Goal: Transaction & Acquisition: Purchase product/service

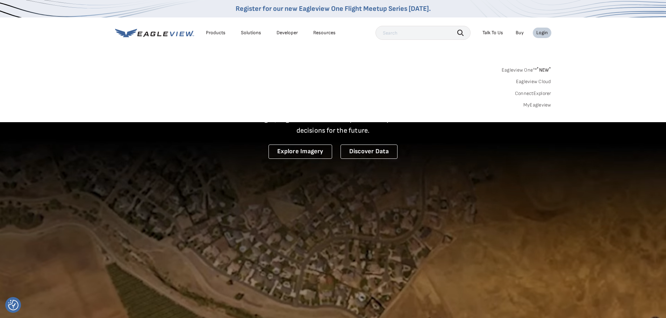
click at [532, 108] on link "MyEagleview" at bounding box center [537, 105] width 28 height 6
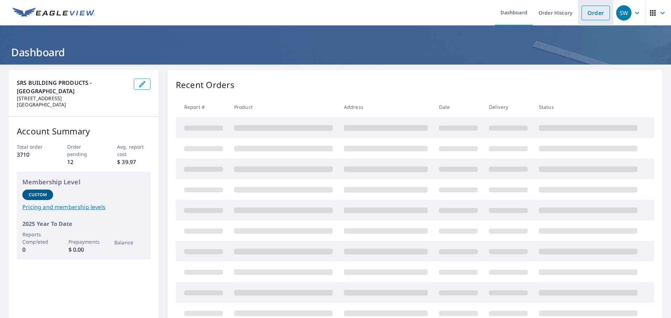
click at [592, 16] on link "Order" at bounding box center [596, 13] width 28 height 15
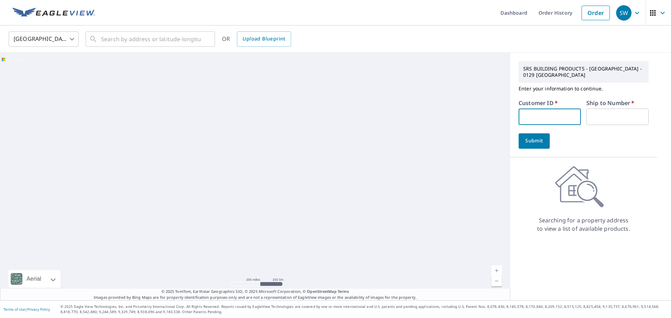
click at [537, 118] on input "text" at bounding box center [550, 117] width 62 height 16
type input "S035573"
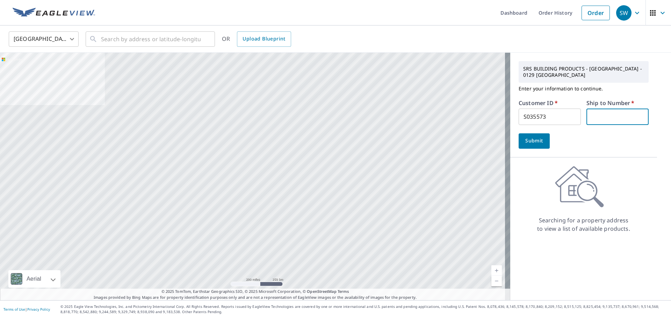
click at [600, 116] on input "text" at bounding box center [618, 117] width 62 height 16
type input "1"
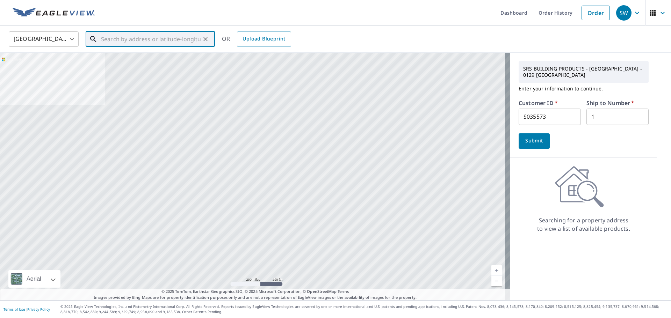
click at [119, 41] on input "text" at bounding box center [151, 39] width 100 height 20
paste input "203 Deerfield Dr"
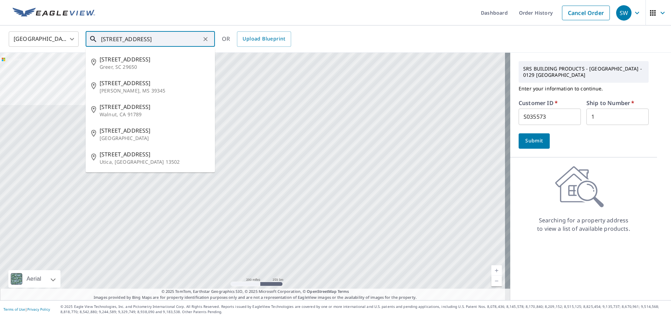
click at [160, 41] on input "203 Deerfield Dr" at bounding box center [151, 39] width 100 height 20
click at [152, 40] on input "203 Deerfield Dr" at bounding box center [151, 39] width 100 height 20
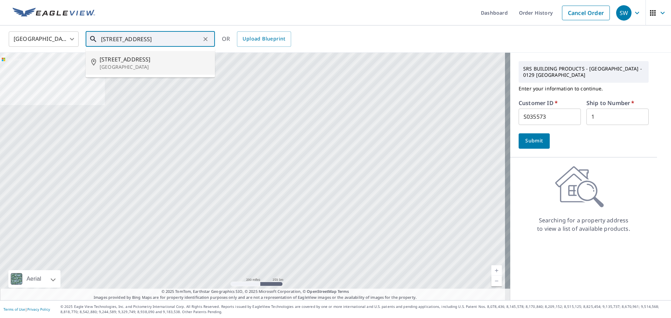
click at [126, 64] on p "New Bern, NC 28562" at bounding box center [155, 67] width 110 height 7
type input "203 Deerfield Dr New Bern, NC 28562"
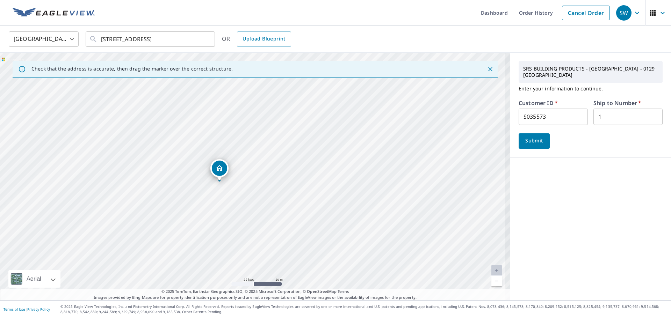
drag, startPoint x: 221, startPoint y: 157, endPoint x: 239, endPoint y: 203, distance: 49.1
click at [239, 203] on div "203 Deerfield Dr New Bern, NC 28562" at bounding box center [255, 177] width 510 height 248
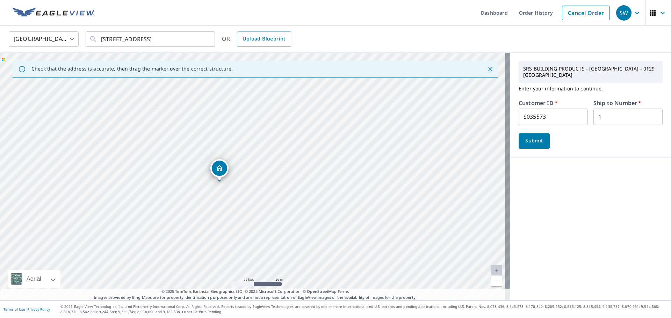
click at [530, 137] on span "Submit" at bounding box center [534, 141] width 20 height 9
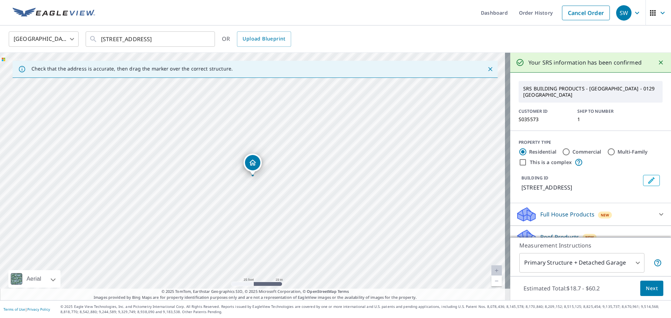
scroll to position [67, 0]
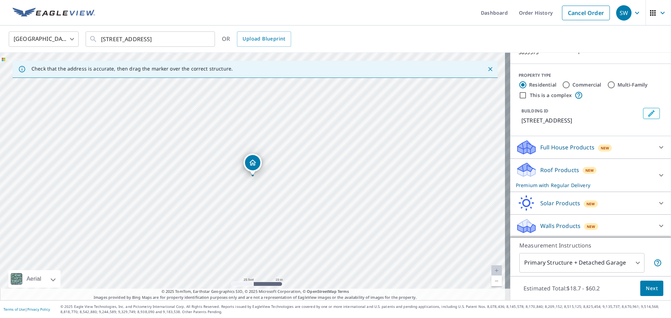
click at [550, 266] on body "SW SW Dashboard Order History Cancel Order SW United States US ​ 203 Deerfield …" at bounding box center [335, 159] width 671 height 318
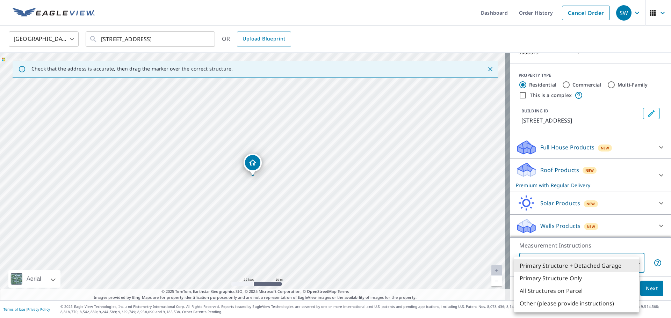
click at [550, 279] on li "Primary Structure Only" at bounding box center [576, 278] width 125 height 13
type input "2"
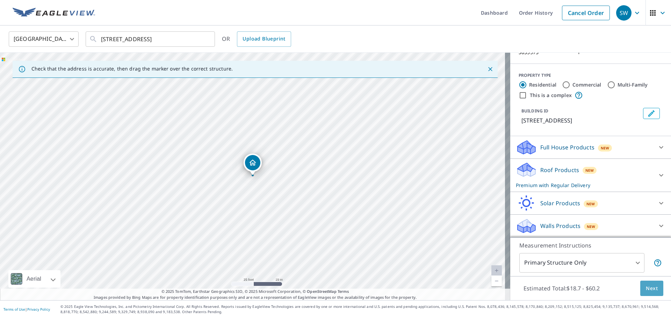
click at [646, 289] on span "Next" at bounding box center [652, 289] width 12 height 9
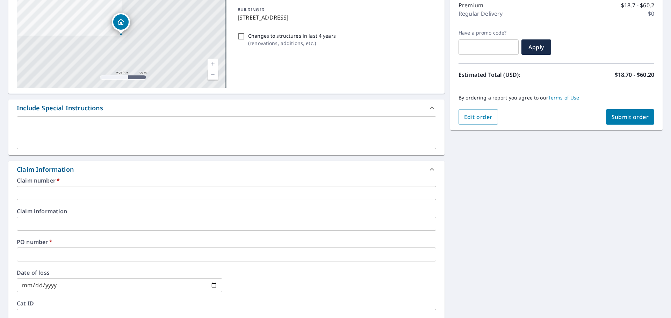
scroll to position [93, 0]
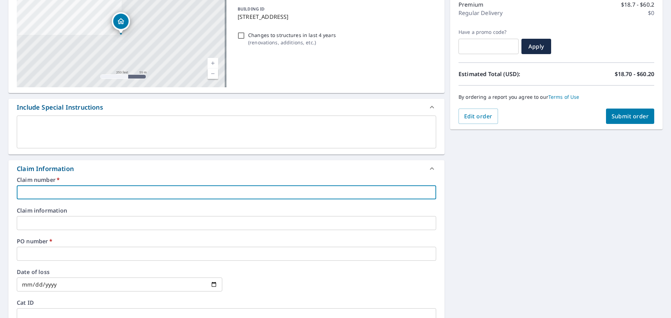
click at [53, 194] on input "text" at bounding box center [227, 193] width 420 height 14
type input "S035573"
checkbox input "true"
click at [43, 252] on input "text" at bounding box center [227, 254] width 420 height 14
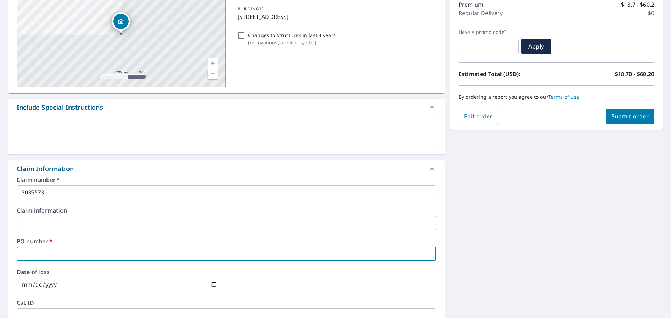
paste input "203 Deerfield Dr"
type input "203 Deerfield Dr"
checkbox input "true"
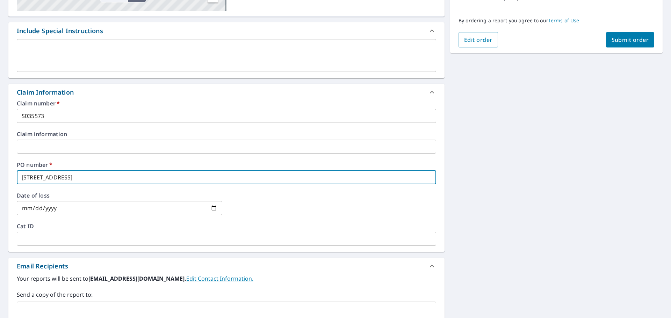
scroll to position [210, 0]
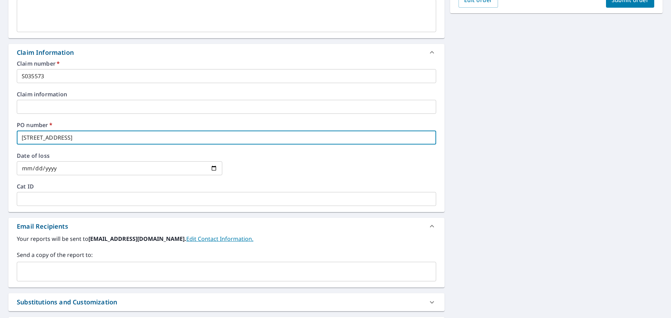
type input "203 Deerfield Dr"
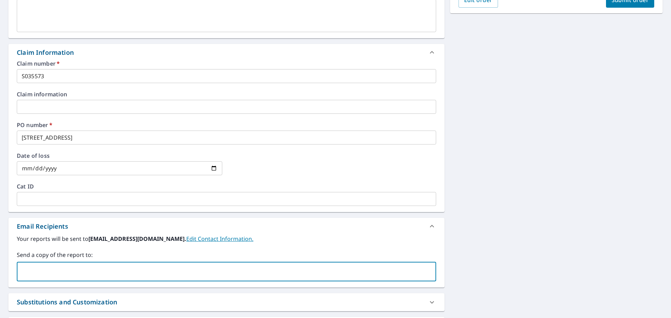
click at [89, 268] on input "text" at bounding box center [221, 271] width 403 height 13
paste input "melissa@stormgraderoof.com"
type input "melissa@stormgraderoof.com"
checkbox input "true"
click at [147, 274] on input "text" at bounding box center [285, 271] width 276 height 13
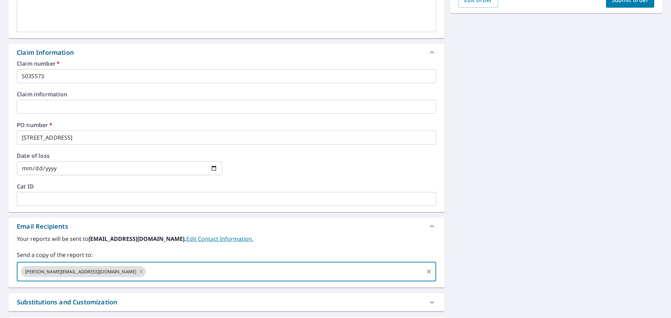
paste input "zach@stormgraderoof.com"
type input "zach@stormgraderoof.com"
checkbox input "true"
paste input "joey@stormgraderoof.com"
type input "joey@stormgraderoof.com"
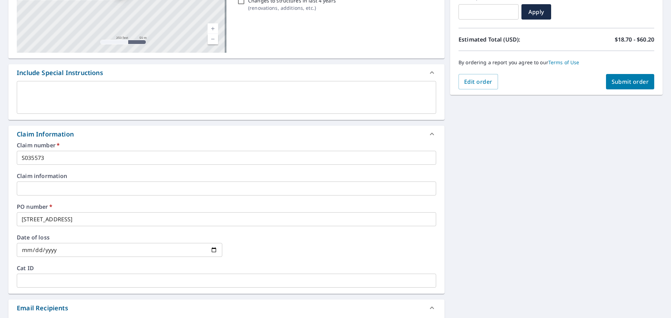
scroll to position [116, 0]
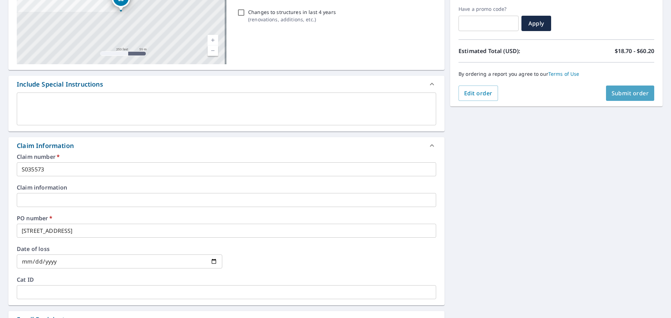
click at [615, 94] on span "Submit order" at bounding box center [630, 93] width 37 height 8
checkbox input "true"
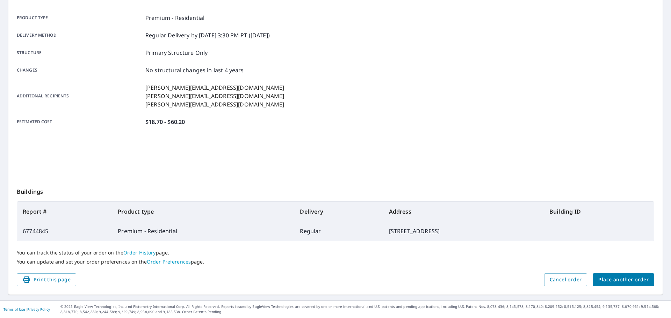
scroll to position [93, 0]
